Goal: Navigation & Orientation: Go to known website

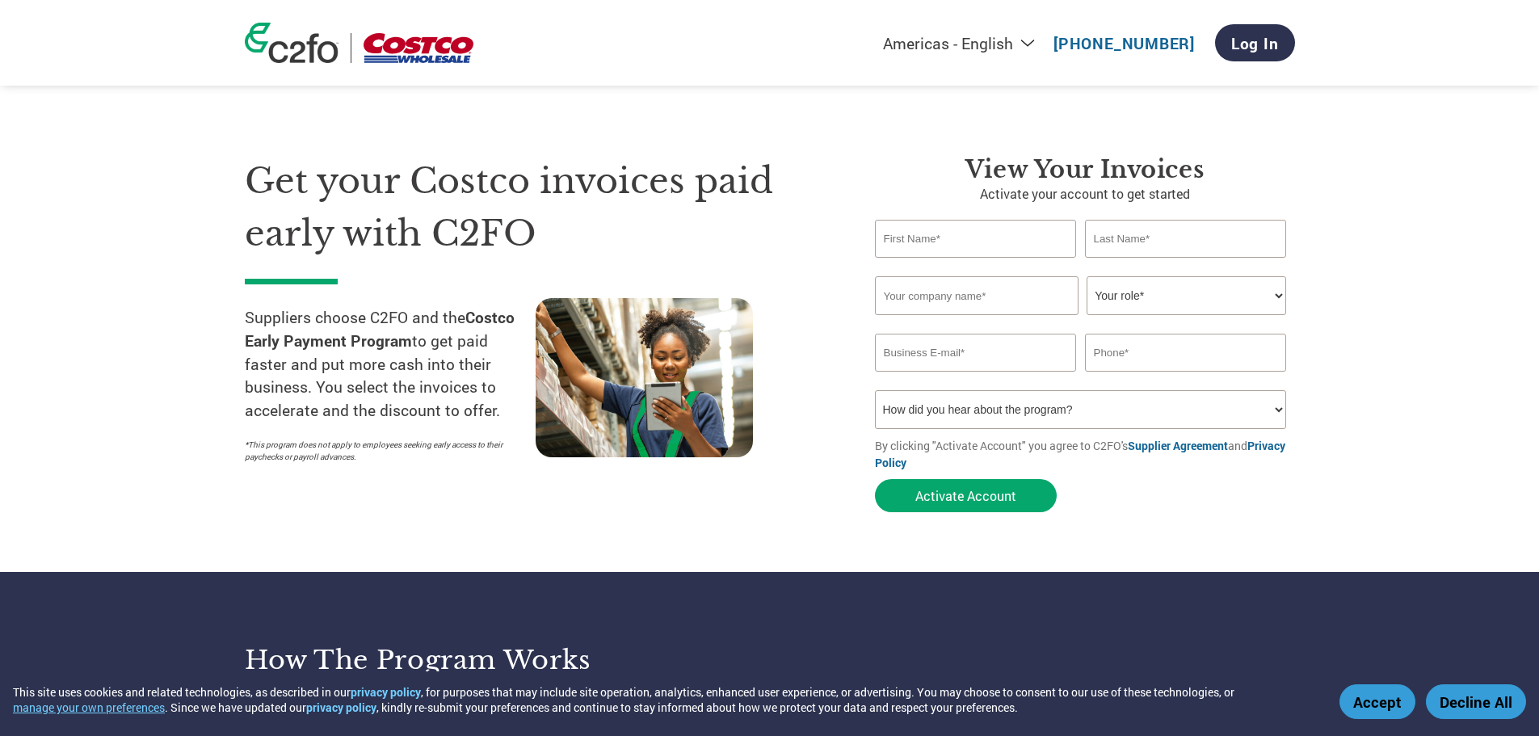
click at [433, 52] on img at bounding box center [418, 48] width 110 height 30
click at [315, 49] on img at bounding box center [292, 43] width 94 height 40
